Goal: Find specific page/section

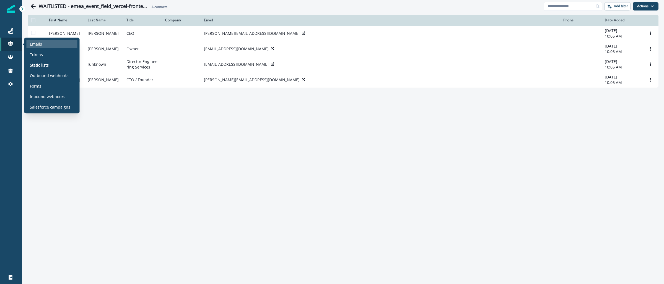
click at [40, 45] on p "Emails" at bounding box center [36, 44] width 12 height 6
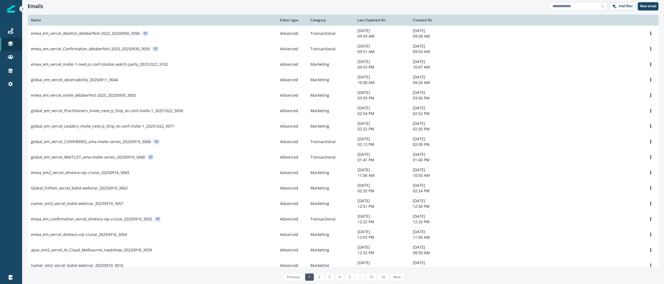
click at [556, 9] on input at bounding box center [578, 6] width 58 height 9
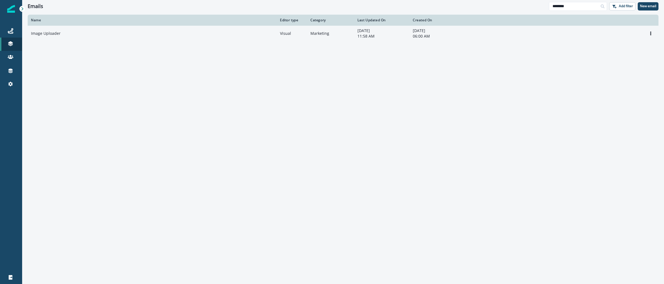
type input "********"
click at [39, 33] on p "Image Uploader" at bounding box center [46, 34] width 30 height 6
